Goal: Check status: Check status

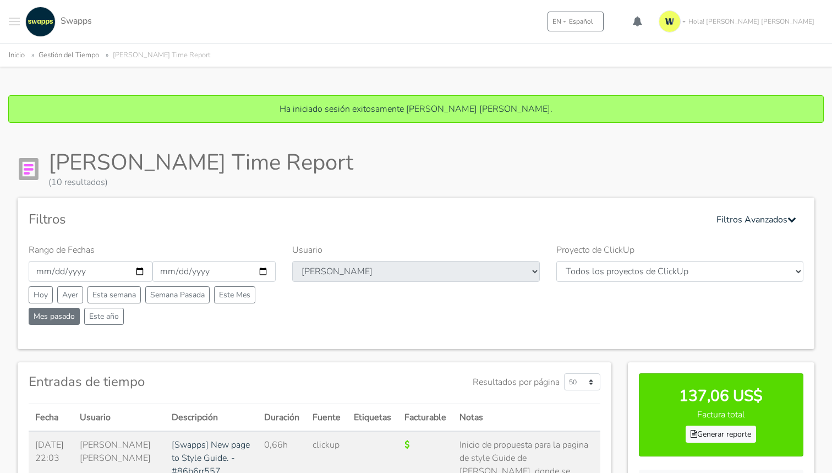
click at [61, 319] on button "Mes pasado" at bounding box center [54, 316] width 51 height 17
type input "[DATE]"
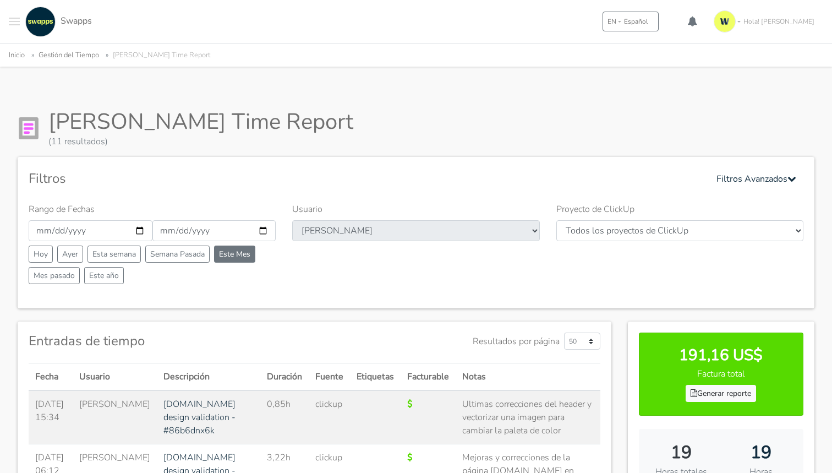
click at [238, 255] on button "Este Mes" at bounding box center [234, 254] width 41 height 17
type input "[DATE]"
